Goal: Complete application form: Complete application form

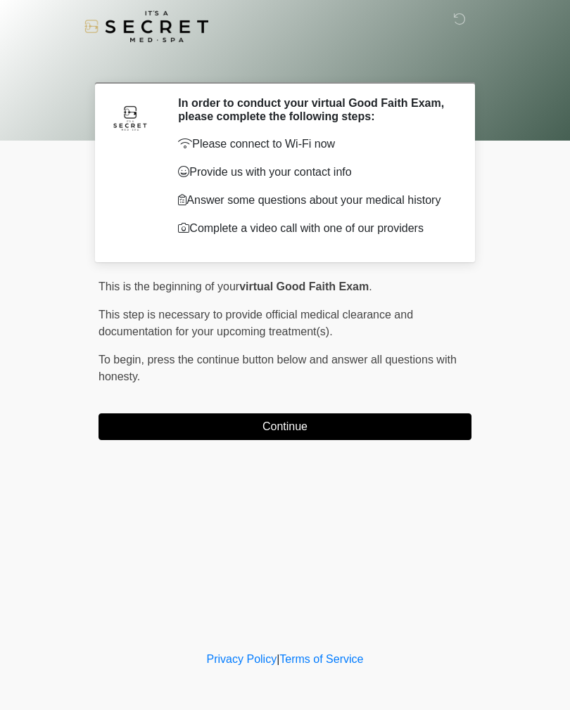
click at [299, 435] on button "Continue" at bounding box center [284, 427] width 373 height 27
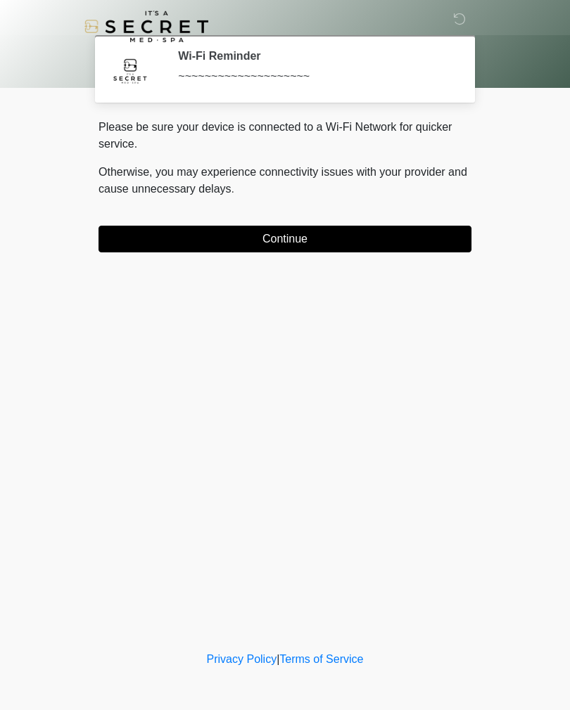
click at [335, 244] on button "Continue" at bounding box center [284, 239] width 373 height 27
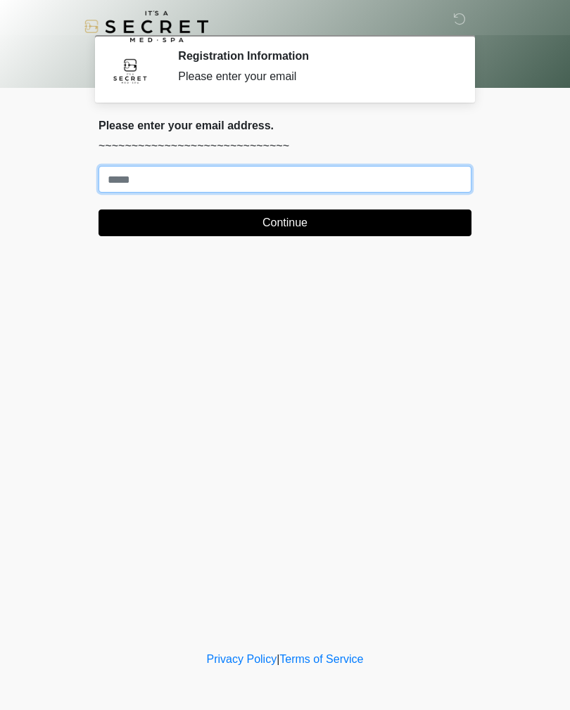
click at [130, 174] on input "Where should we email your treatment plan?" at bounding box center [284, 179] width 373 height 27
type input "**********"
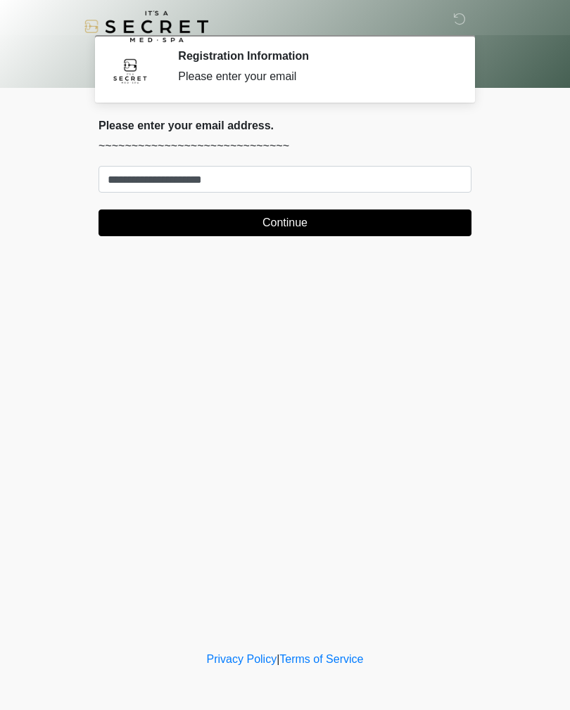
click at [416, 222] on button "Continue" at bounding box center [284, 223] width 373 height 27
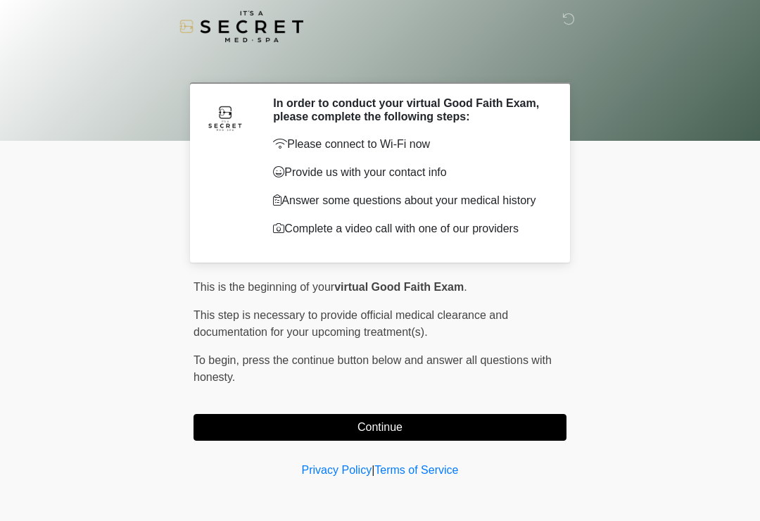
click at [402, 431] on button "Continue" at bounding box center [379, 427] width 373 height 27
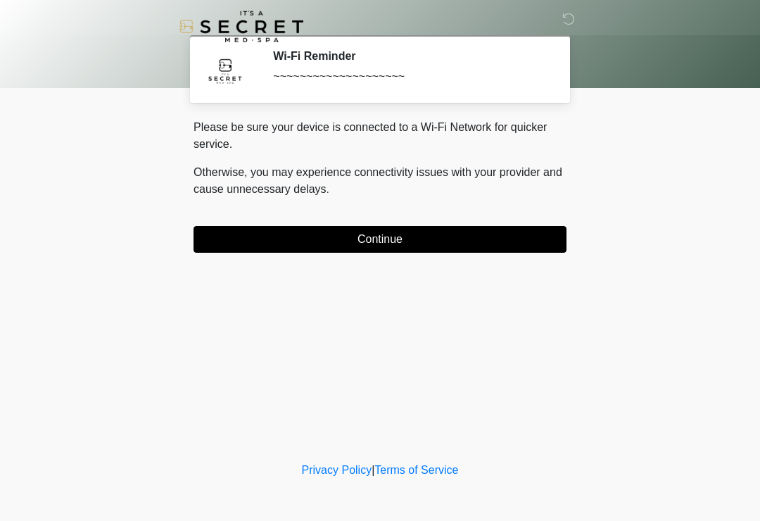
click at [476, 240] on button "Continue" at bounding box center [379, 239] width 373 height 27
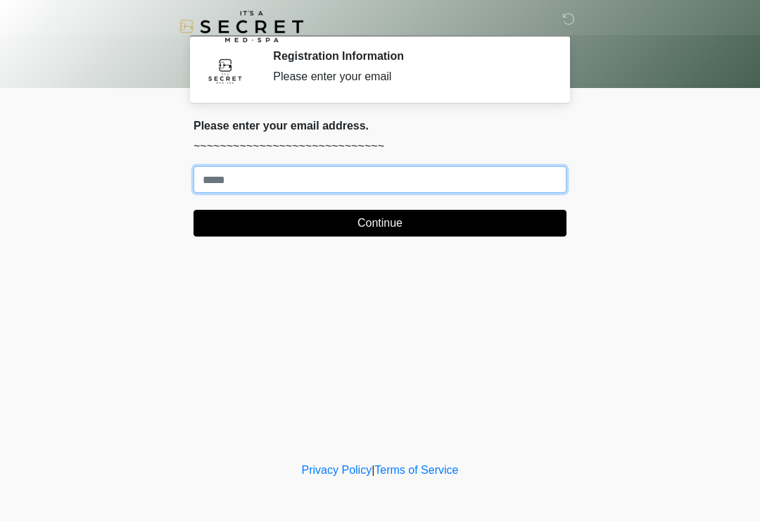
click at [454, 175] on input "Where should we email your treatment plan?" at bounding box center [379, 179] width 373 height 27
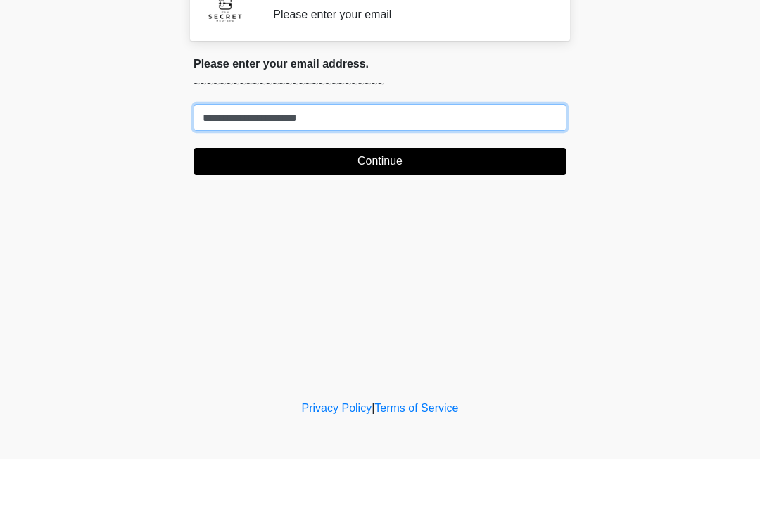
type input "**********"
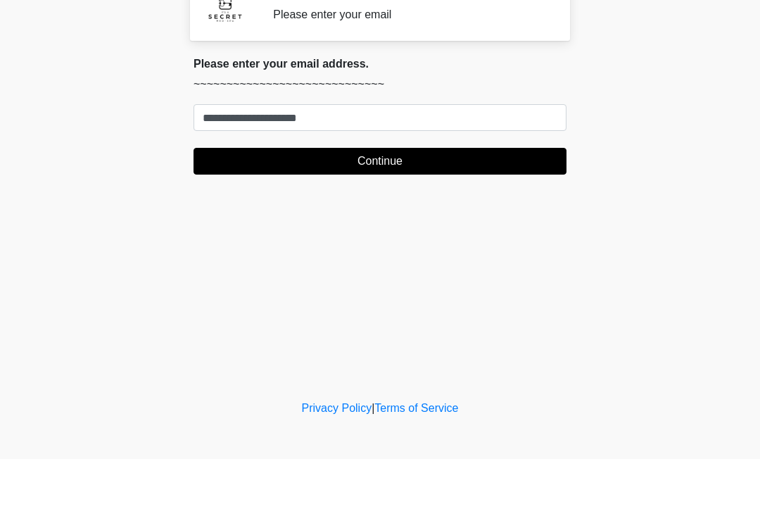
click at [404, 210] on button "Continue" at bounding box center [379, 223] width 373 height 27
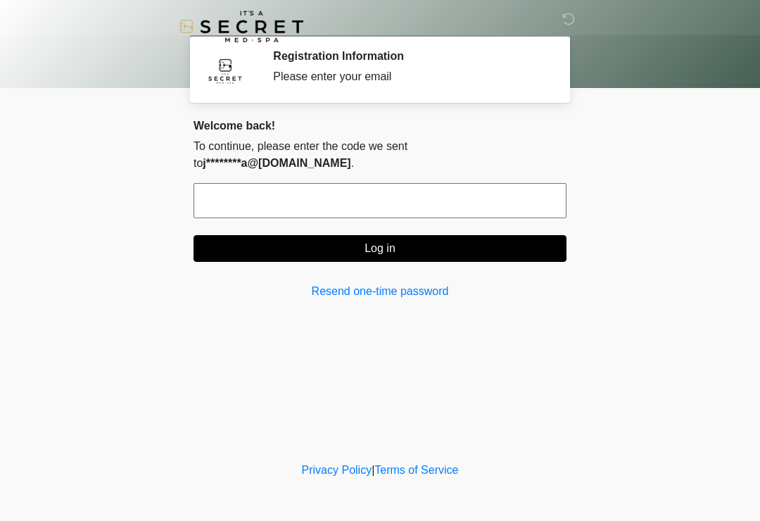
click at [331, 283] on link "Resend one-time password" at bounding box center [379, 291] width 373 height 17
click at [326, 283] on link "Resend one-time password" at bounding box center [379, 291] width 373 height 17
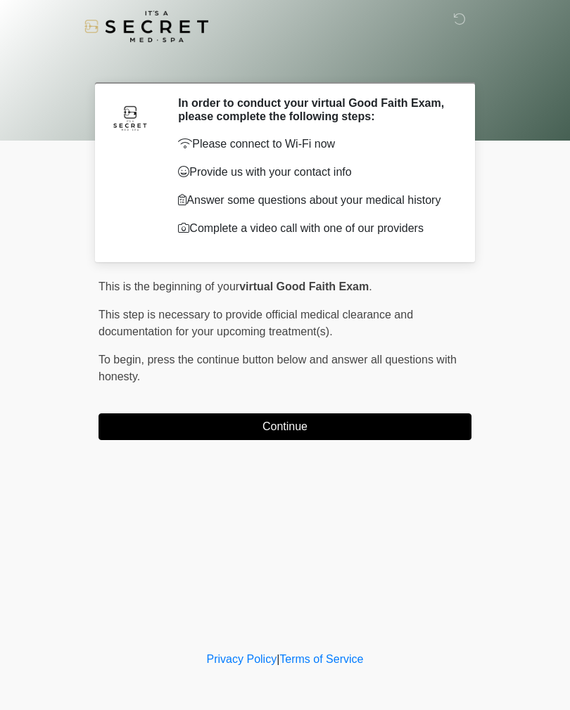
click at [178, 435] on button "Continue" at bounding box center [284, 427] width 373 height 27
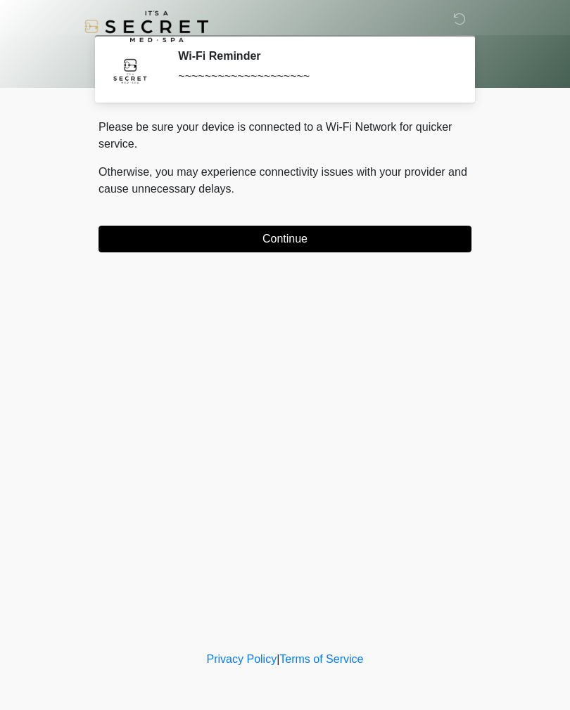
click at [155, 231] on button "Continue" at bounding box center [284, 239] width 373 height 27
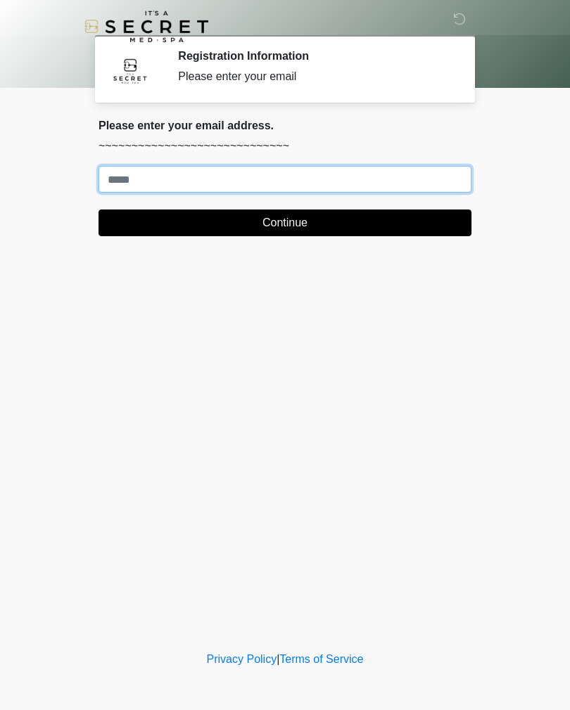
click at [132, 177] on input "Where should we email your treatment plan?" at bounding box center [284, 179] width 373 height 27
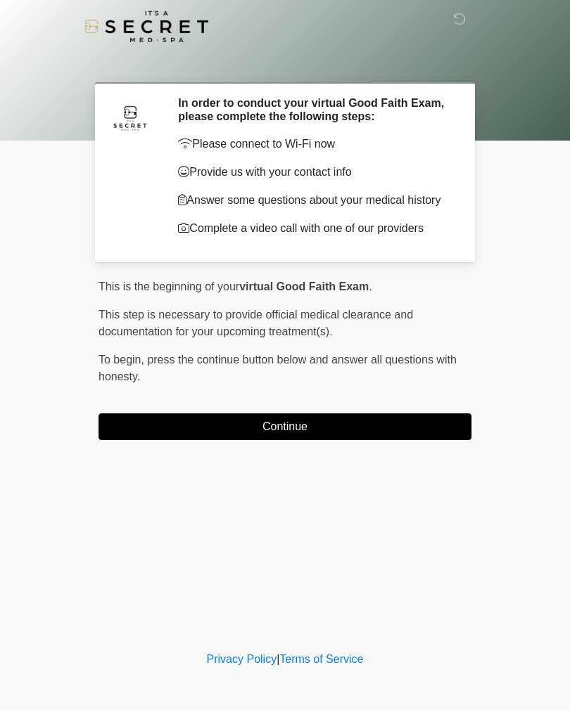
click at [397, 429] on button "Continue" at bounding box center [284, 427] width 373 height 27
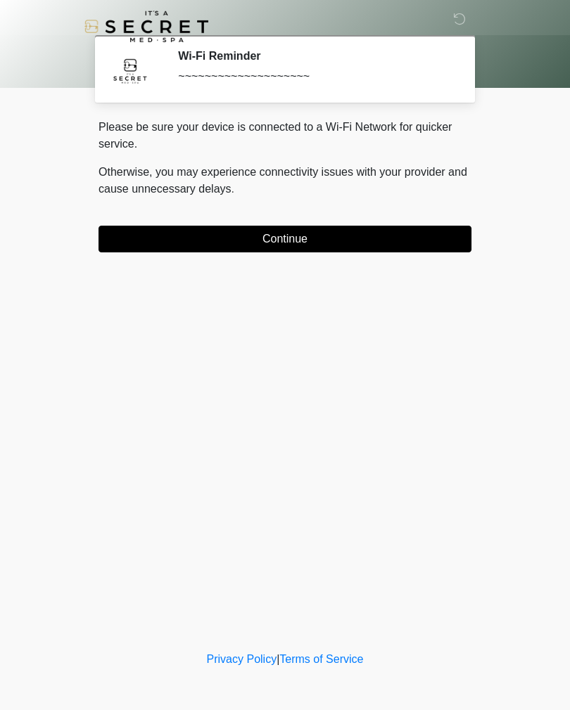
click at [376, 234] on button "Continue" at bounding box center [284, 239] width 373 height 27
